Goal: Find specific page/section: Find specific page/section

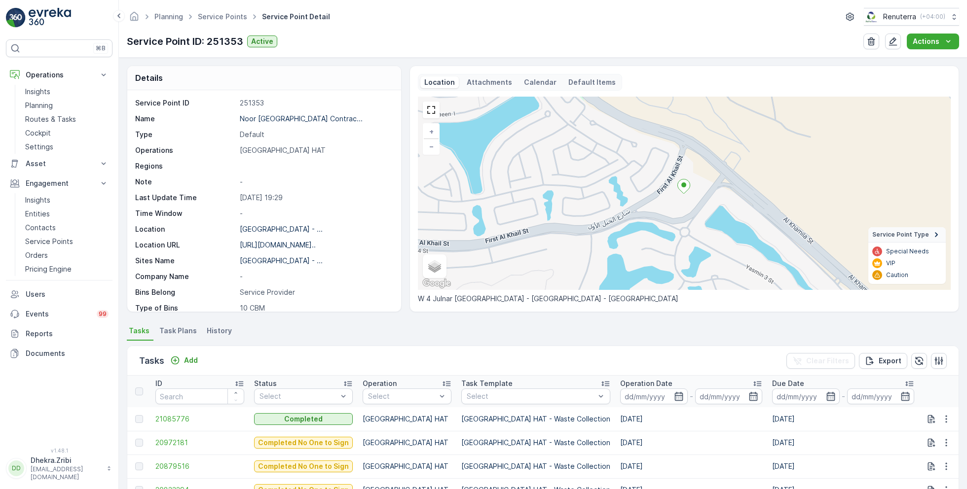
click at [230, 22] on ul "Service Points" at bounding box center [228, 17] width 64 height 14
click at [228, 21] on span "Service Points" at bounding box center [222, 17] width 53 height 10
click at [222, 15] on link "Service Points" at bounding box center [222, 16] width 49 height 8
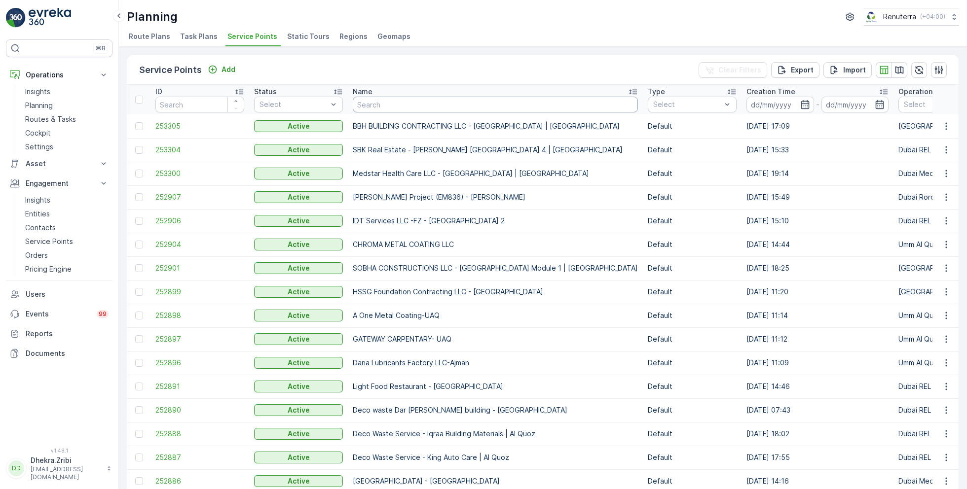
click at [399, 103] on input "text" at bounding box center [495, 105] width 285 height 16
click at [418, 108] on input "text" at bounding box center [495, 105] width 285 height 16
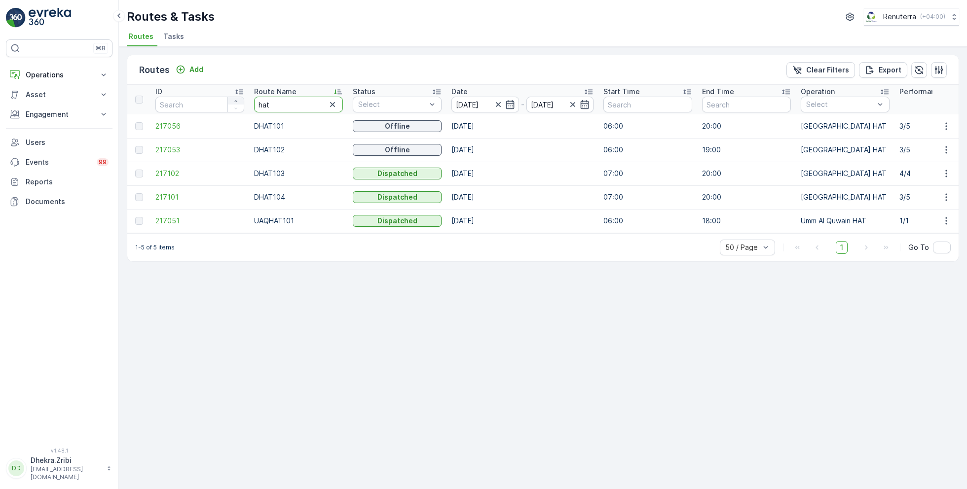
drag, startPoint x: 282, startPoint y: 104, endPoint x: 231, endPoint y: 103, distance: 50.8
type input "med"
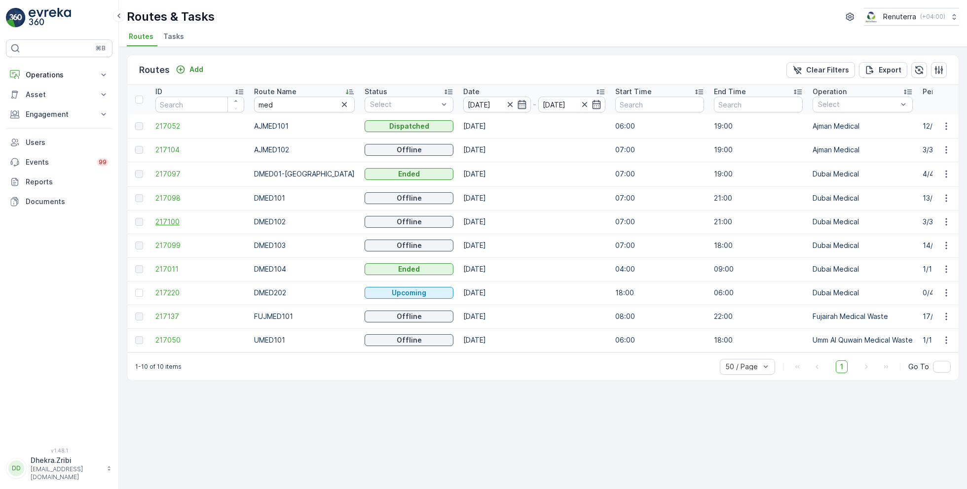
click at [163, 221] on span "217100" at bounding box center [199, 222] width 89 height 10
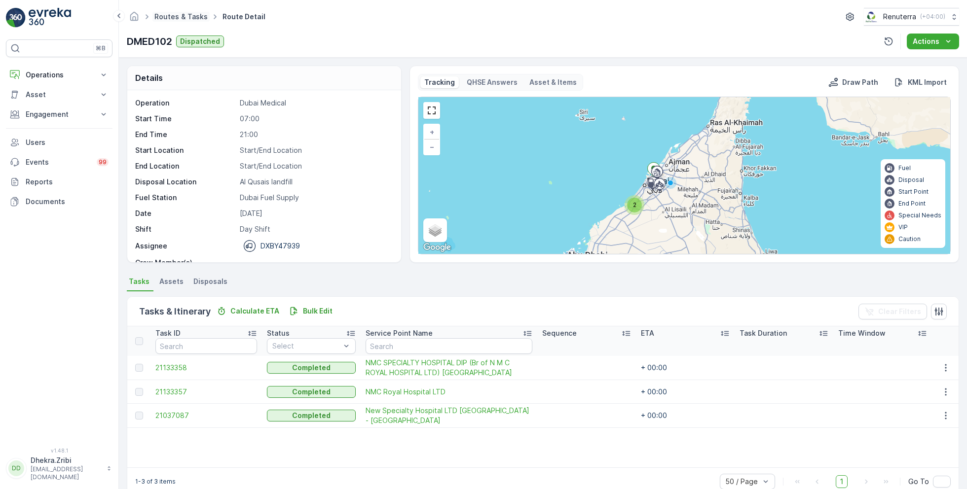
click at [166, 13] on link "Routes & Tasks" at bounding box center [180, 16] width 53 height 8
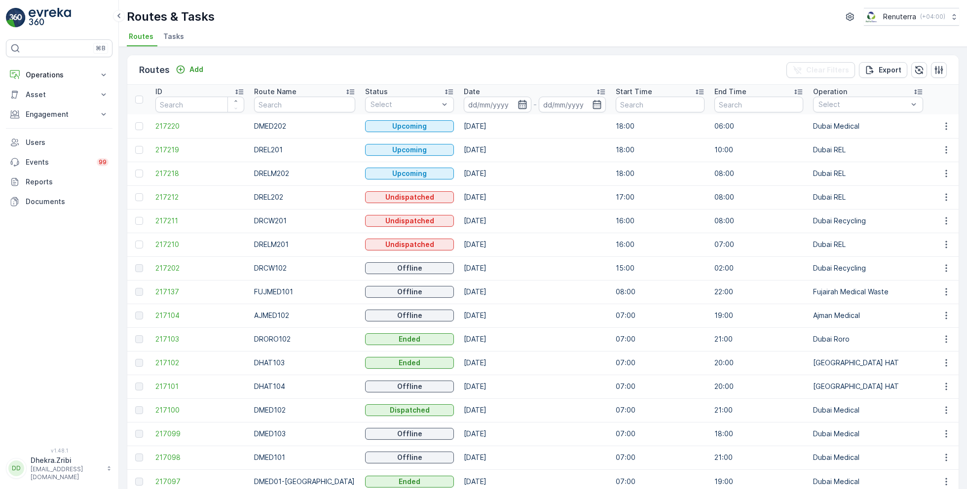
click at [518, 103] on icon "button" at bounding box center [522, 104] width 8 height 9
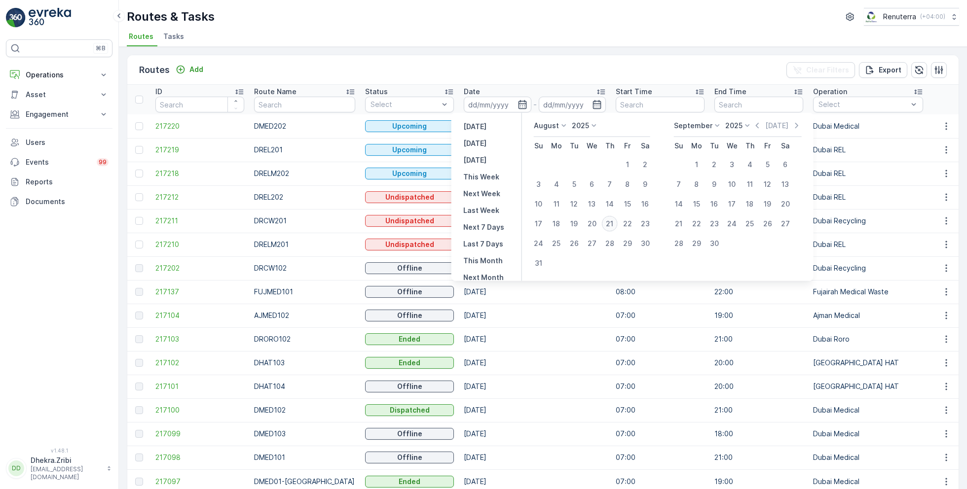
click at [611, 223] on div "21" at bounding box center [610, 224] width 16 height 16
type input "21.08.2025"
click at [611, 223] on div "21" at bounding box center [610, 224] width 16 height 16
type input "21.08.2025"
click at [435, 33] on ul "Routes Tasks" at bounding box center [539, 38] width 824 height 17
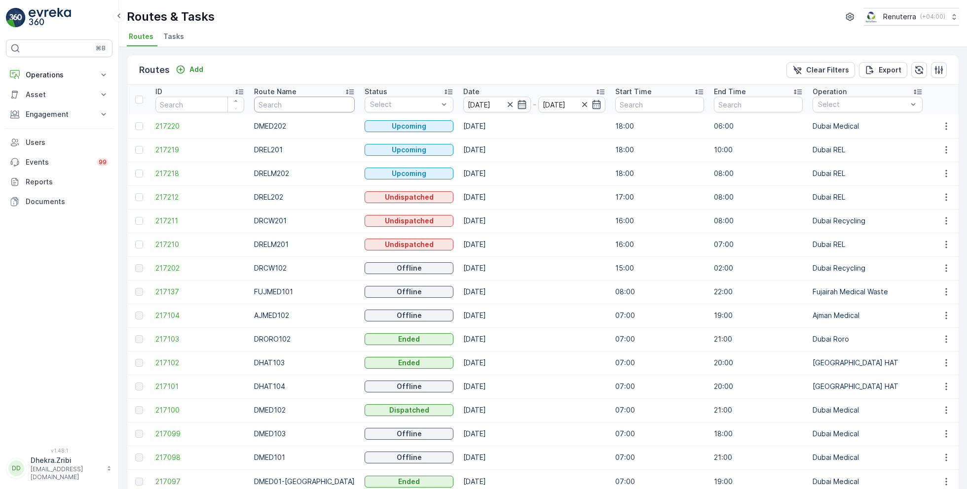
click at [319, 103] on input "text" at bounding box center [304, 105] width 101 height 16
type input "rel"
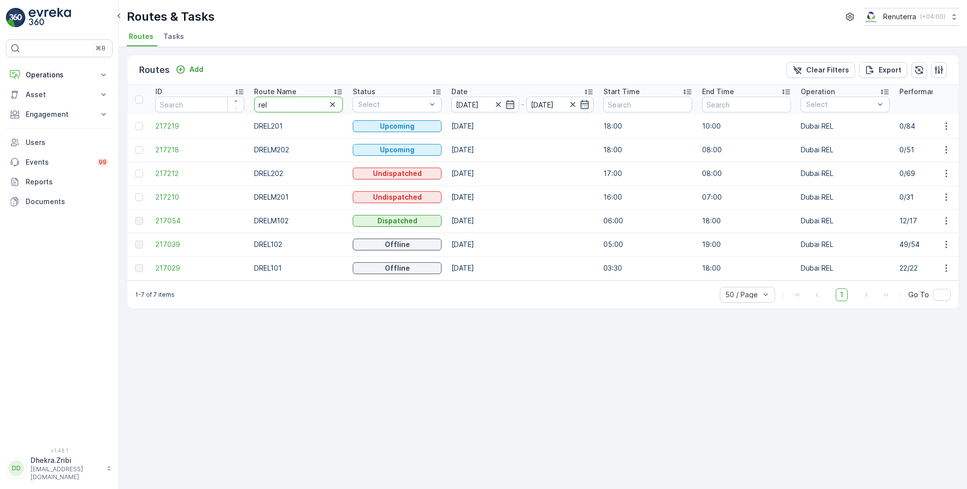
drag, startPoint x: 275, startPoint y: 103, endPoint x: 251, endPoint y: 104, distance: 24.7
click at [251, 104] on th "Route Name rel" at bounding box center [298, 100] width 99 height 30
type input "hat"
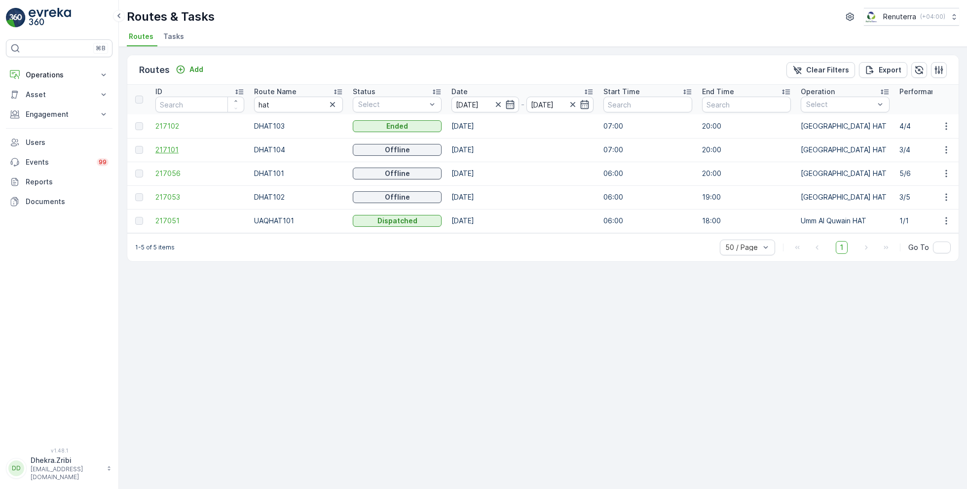
click at [168, 152] on span "217101" at bounding box center [199, 150] width 89 height 10
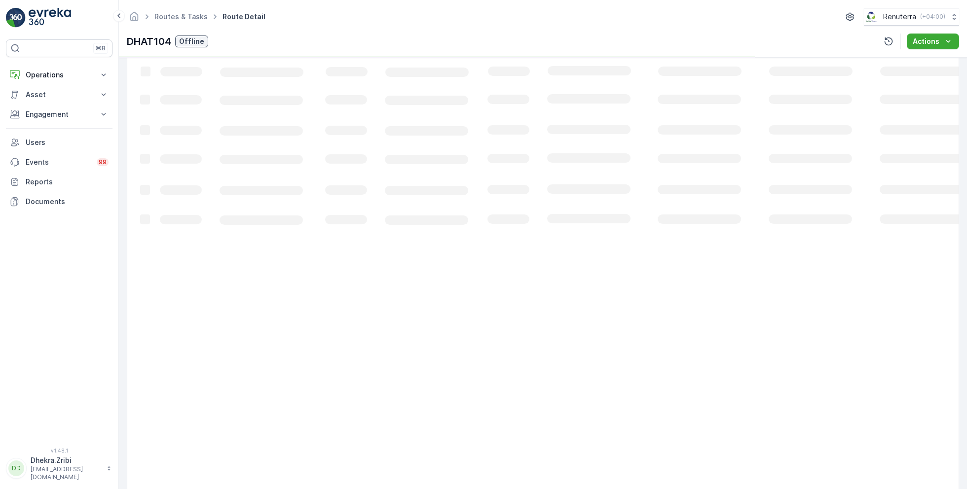
scroll to position [19, 0]
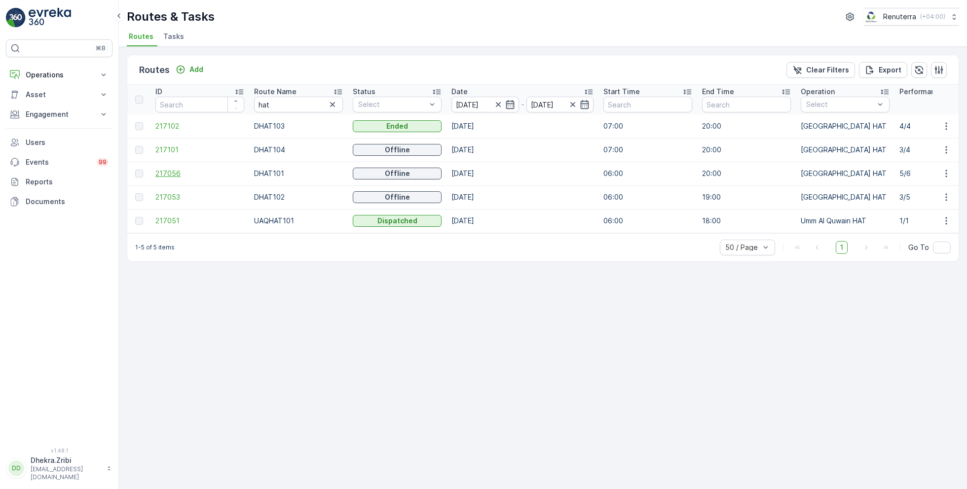
click at [170, 172] on span "217056" at bounding box center [199, 174] width 89 height 10
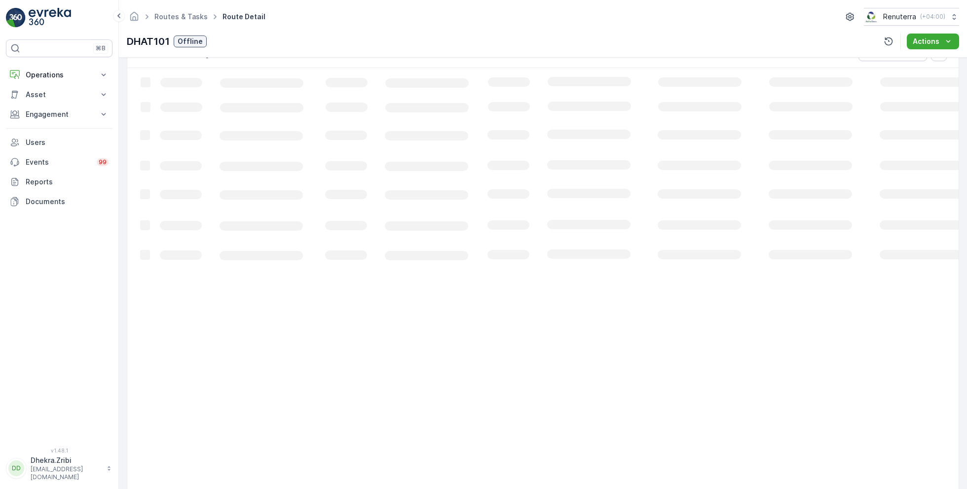
scroll to position [50, 0]
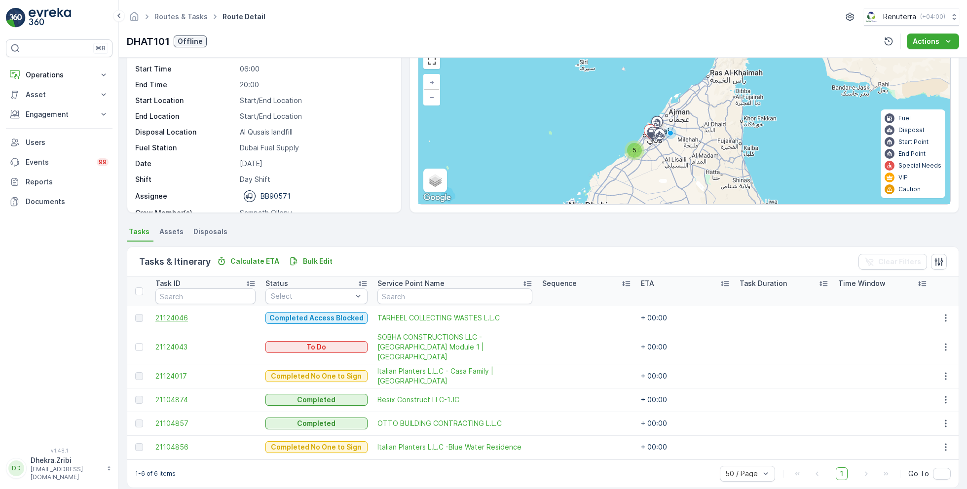
click at [174, 319] on span "21124046" at bounding box center [205, 318] width 100 height 10
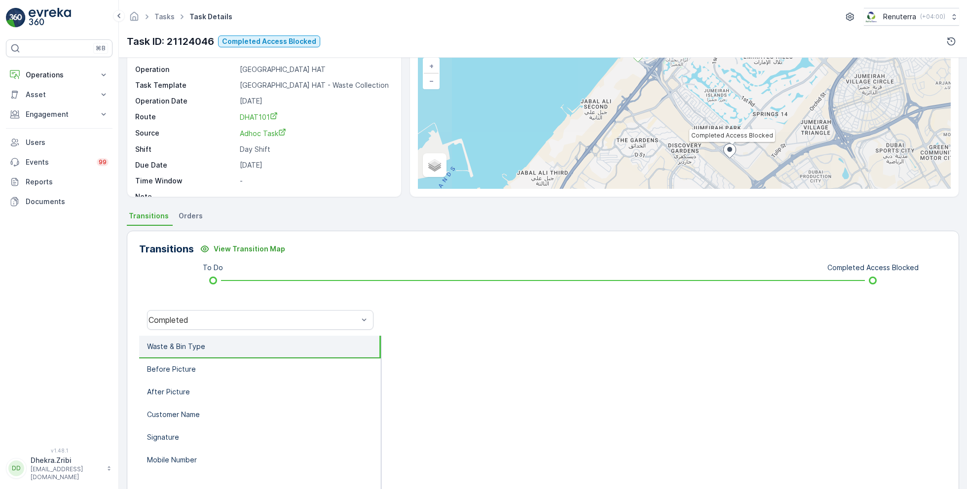
scroll to position [68, 0]
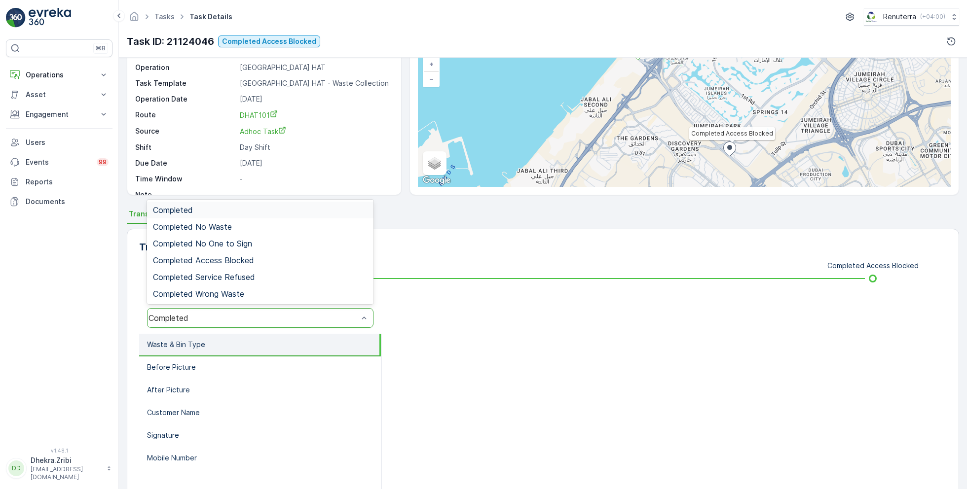
click at [266, 320] on div "Completed" at bounding box center [254, 318] width 210 height 9
click at [242, 258] on span "Completed Access Blocked" at bounding box center [203, 260] width 101 height 9
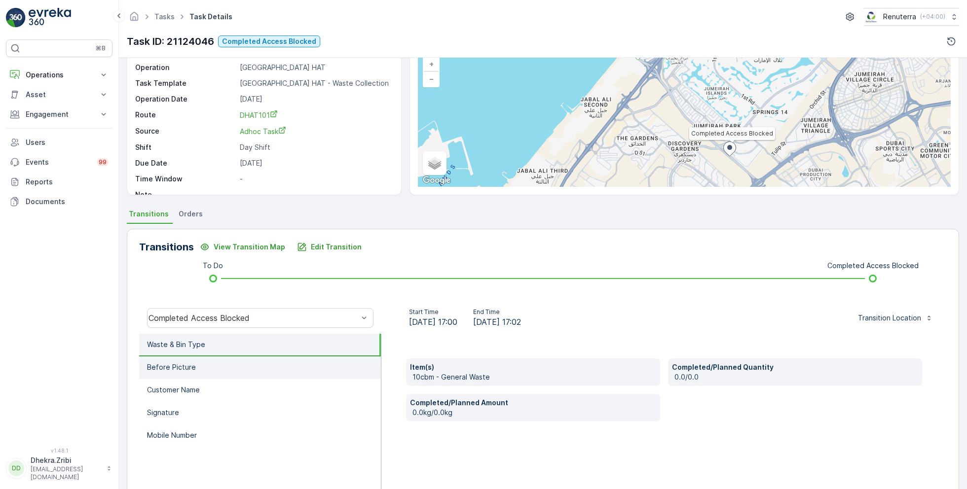
click at [195, 366] on li "Before Picture" at bounding box center [260, 368] width 242 height 23
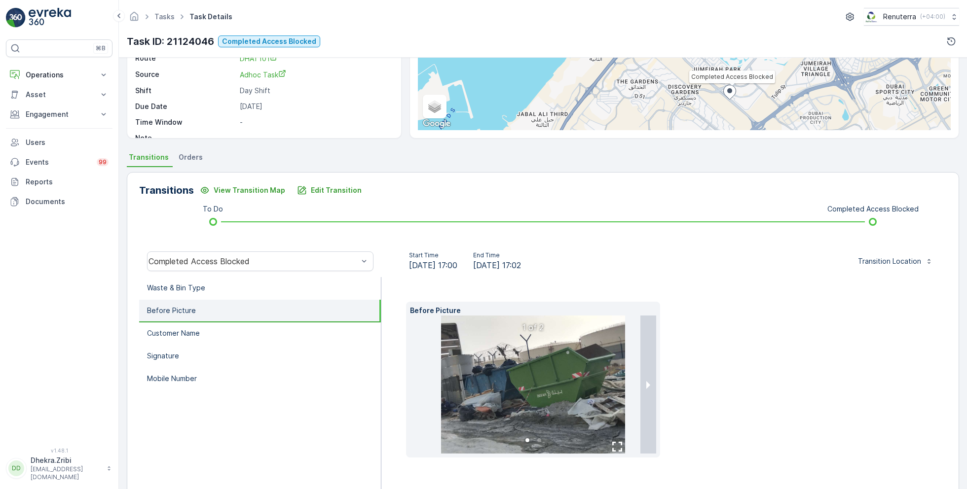
scroll to position [141, 0]
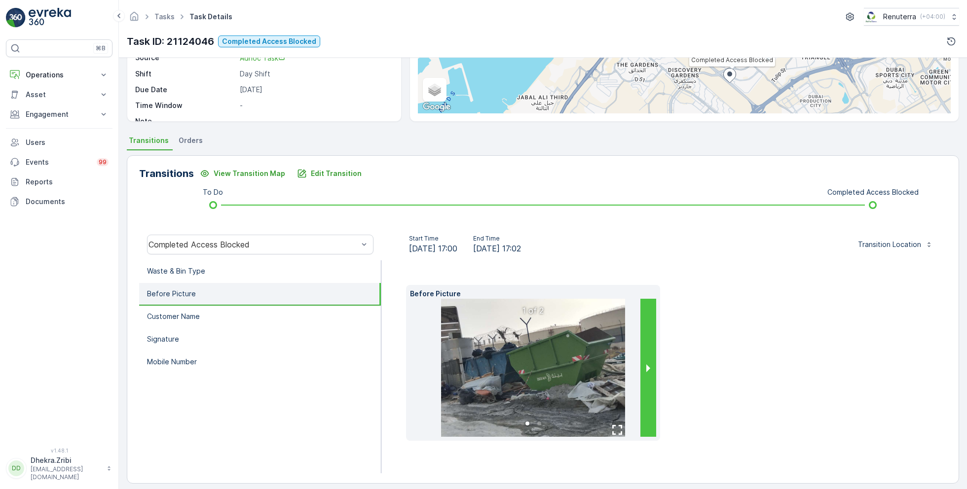
click at [645, 368] on button "next slide / item" at bounding box center [648, 368] width 16 height 138
